Goal: Check status: Check status

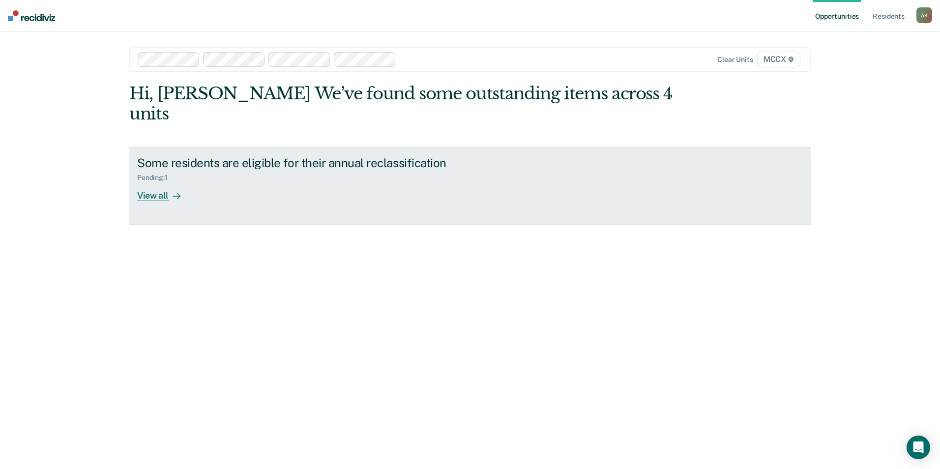
click at [153, 182] on div "View all" at bounding box center [164, 191] width 55 height 19
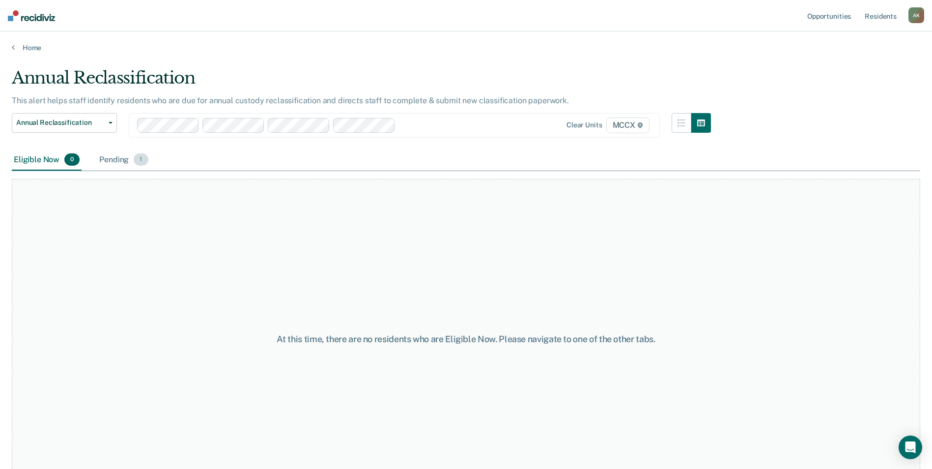
click at [122, 162] on div "Pending 1" at bounding box center [123, 160] width 53 height 22
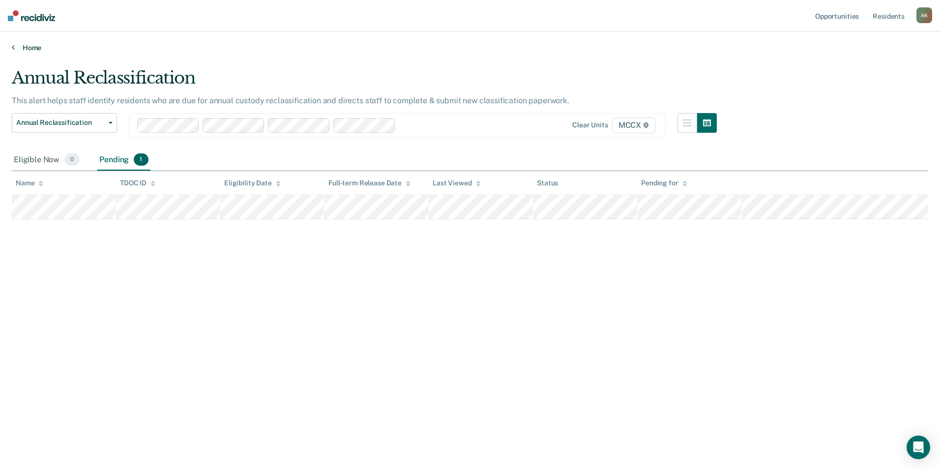
click at [29, 47] on link "Home" at bounding box center [470, 47] width 916 height 9
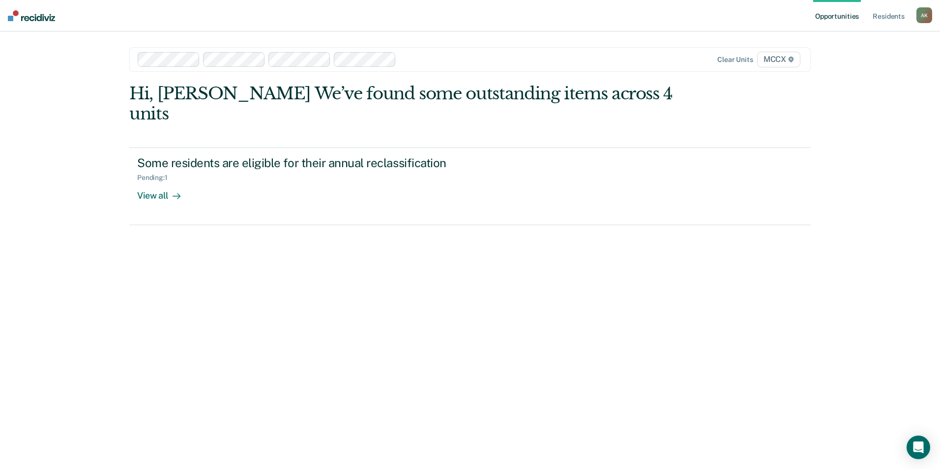
click at [43, 19] on img at bounding box center [31, 15] width 47 height 11
